Goal: Transaction & Acquisition: Obtain resource

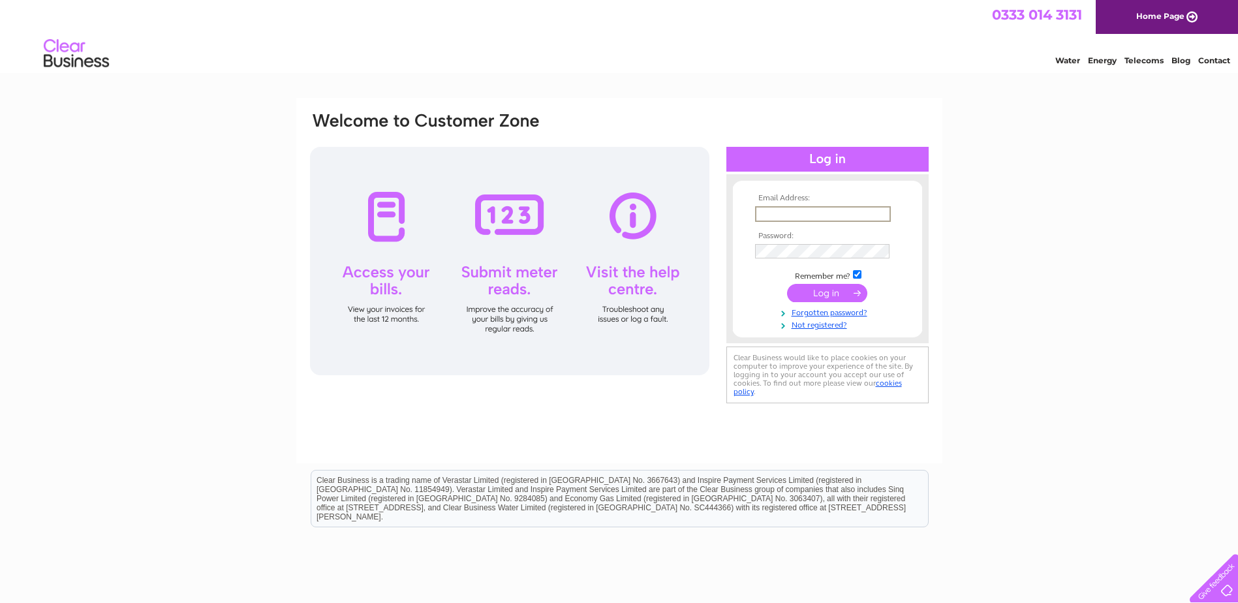
click at [800, 218] on input "text" at bounding box center [823, 214] width 136 height 16
click at [787, 211] on input "text" at bounding box center [823, 214] width 136 height 16
click at [778, 207] on input "text" at bounding box center [823, 214] width 136 height 16
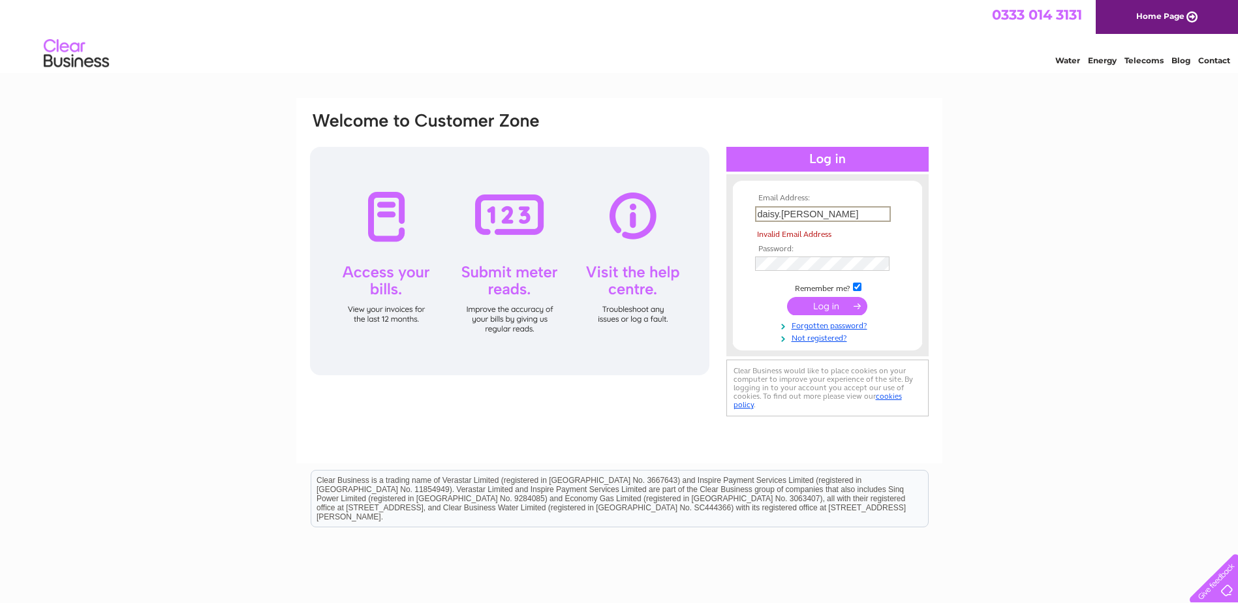
drag, startPoint x: 853, startPoint y: 212, endPoint x: 576, endPoint y: 205, distance: 277.3
click at [576, 205] on div "Email Address: daisy.archibald Invalid Email Address Password: Forgotten passwo…" at bounding box center [619, 265] width 621 height 309
type input "r"
type input "craig.wood@cef.co.uk"
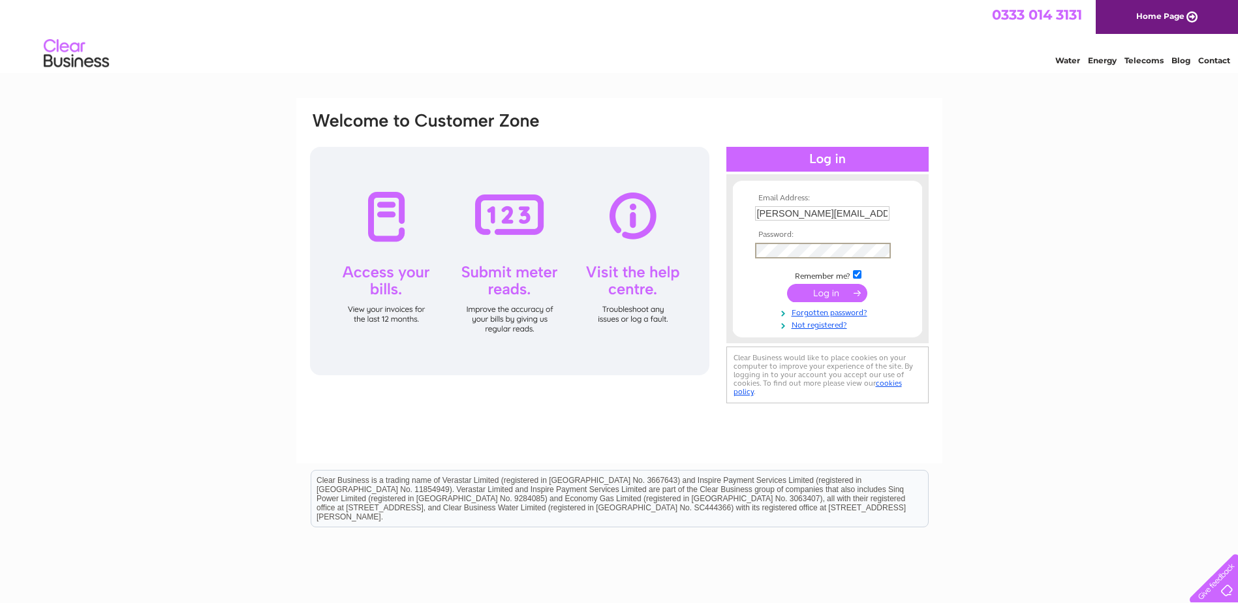
click at [787, 284] on input "submit" at bounding box center [827, 293] width 80 height 18
click at [859, 273] on input "checkbox" at bounding box center [857, 274] width 8 height 8
click at [857, 271] on input "checkbox" at bounding box center [857, 273] width 8 height 8
checkbox input "true"
click at [842, 289] on input "submit" at bounding box center [827, 291] width 80 height 18
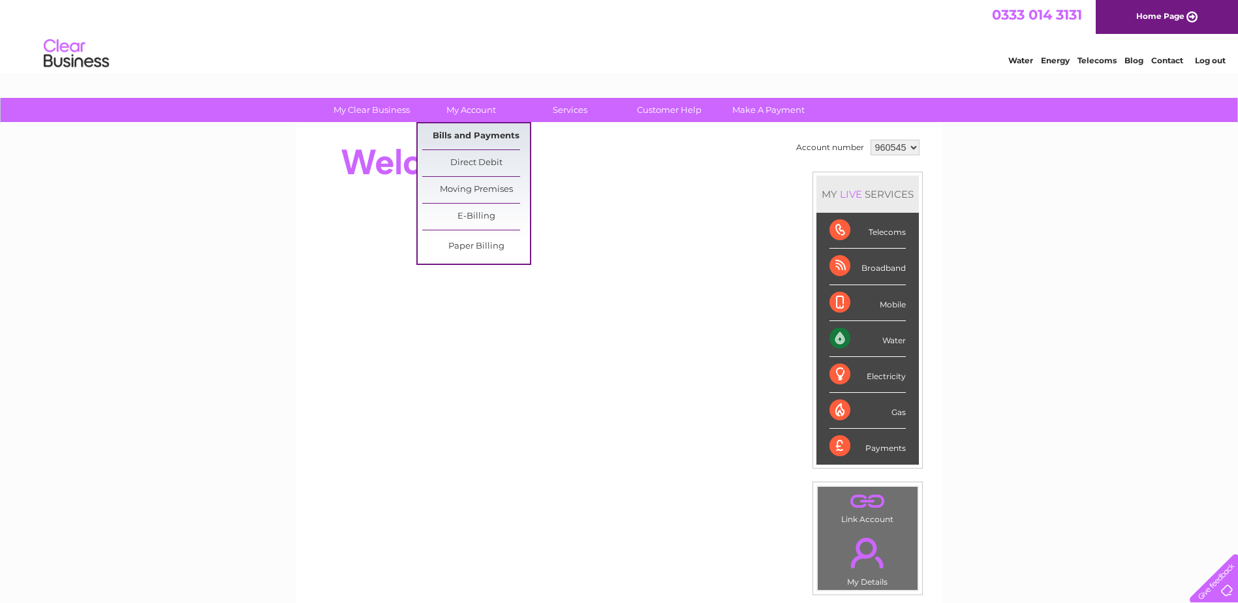
click at [452, 138] on link "Bills and Payments" at bounding box center [476, 136] width 108 height 26
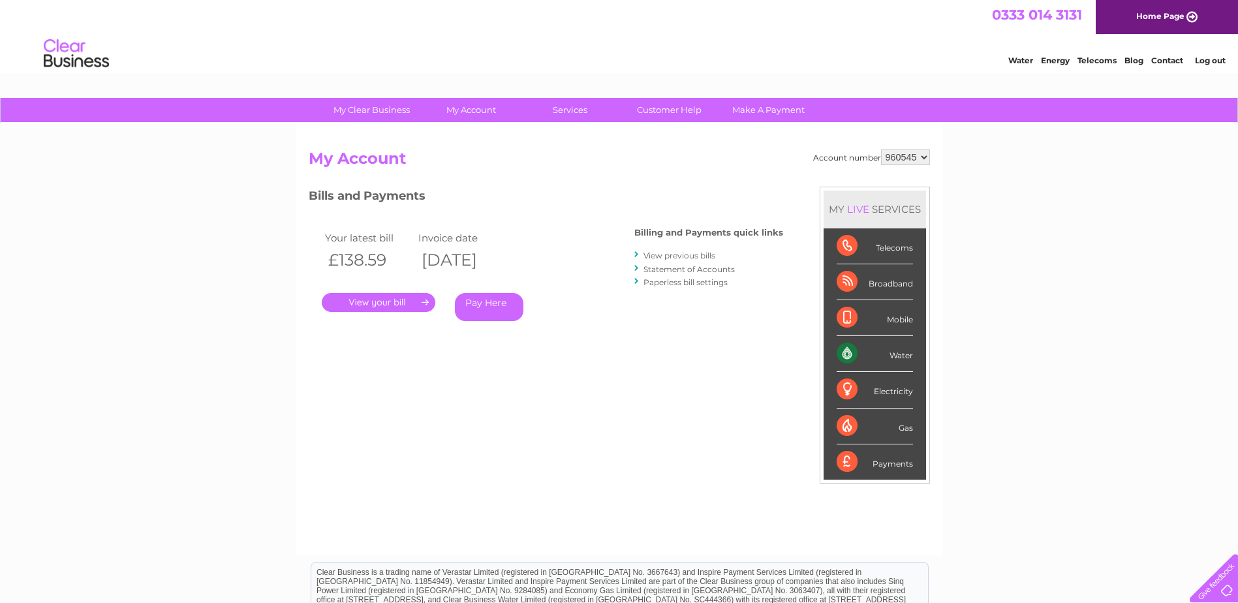
click at [911, 160] on select "960545" at bounding box center [905, 157] width 49 height 16
click at [366, 297] on link "." at bounding box center [379, 302] width 114 height 19
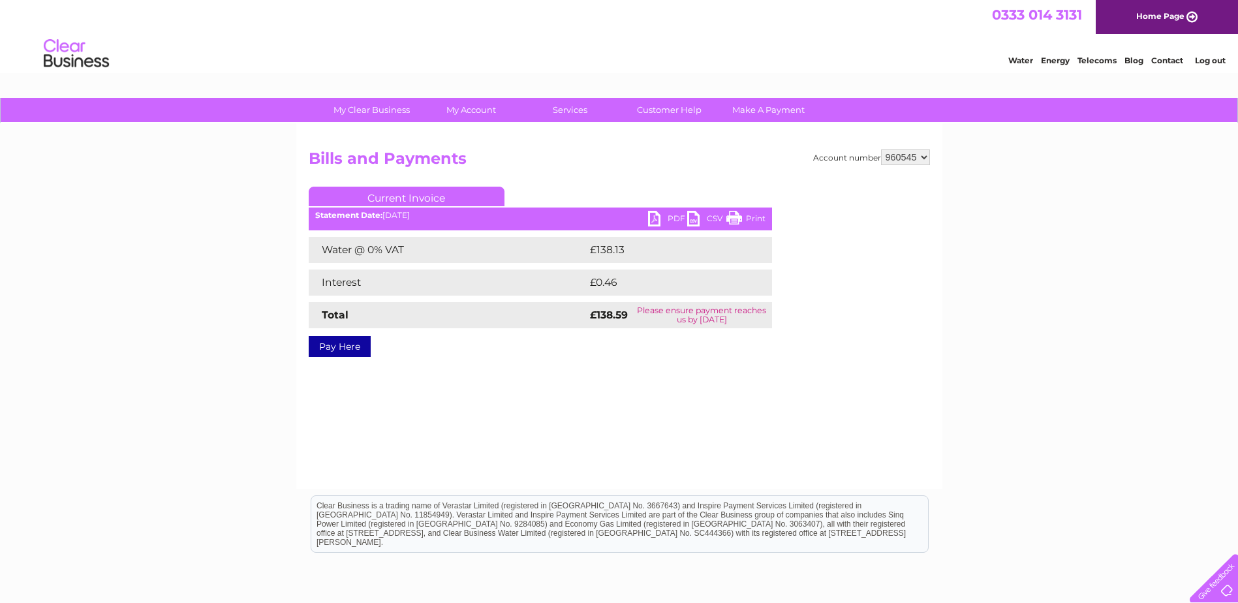
click at [662, 212] on link "PDF" at bounding box center [667, 220] width 39 height 19
click at [30, 49] on div "Water Energy Telecoms Blog Contact Log out" at bounding box center [619, 55] width 1238 height 42
click at [52, 49] on img at bounding box center [76, 54] width 67 height 40
click at [82, 61] on img at bounding box center [76, 54] width 67 height 40
